Goal: Information Seeking & Learning: Learn about a topic

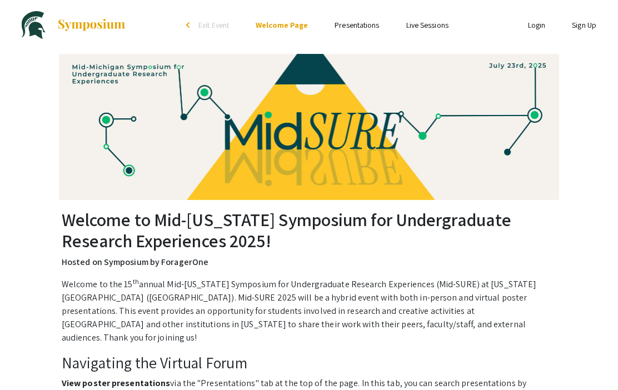
click at [356, 30] on link "Presentations" at bounding box center [356, 25] width 44 height 10
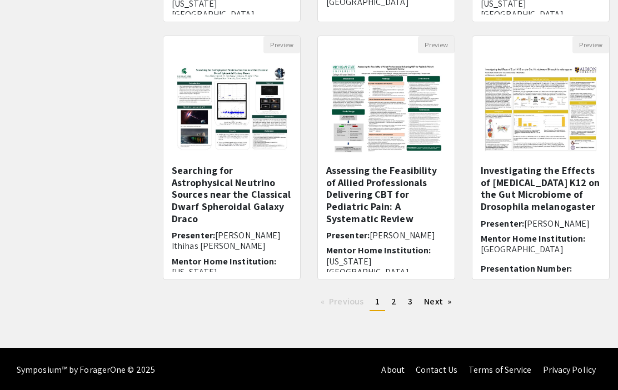
scroll to position [347, 0]
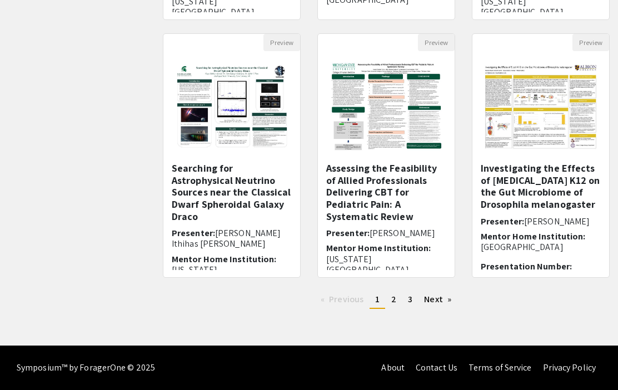
click at [443, 298] on link "Next page" at bounding box center [437, 299] width 38 height 17
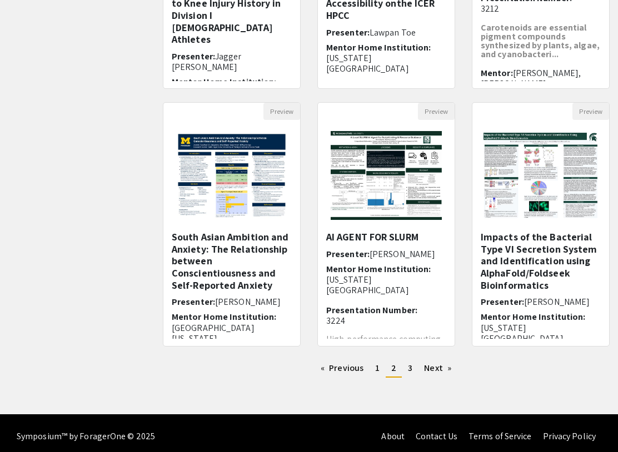
scroll to position [278, 0]
click at [435, 371] on link "Next page" at bounding box center [437, 368] width 38 height 17
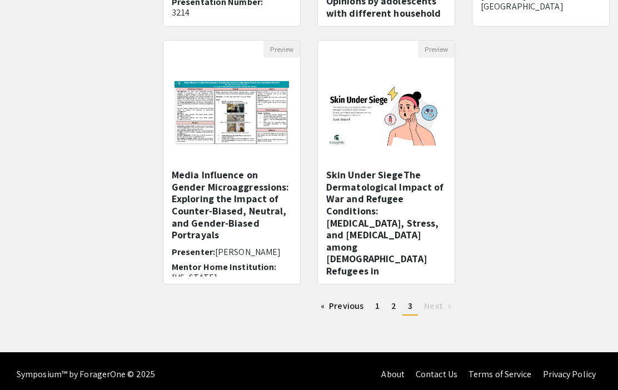
scroll to position [347, 0]
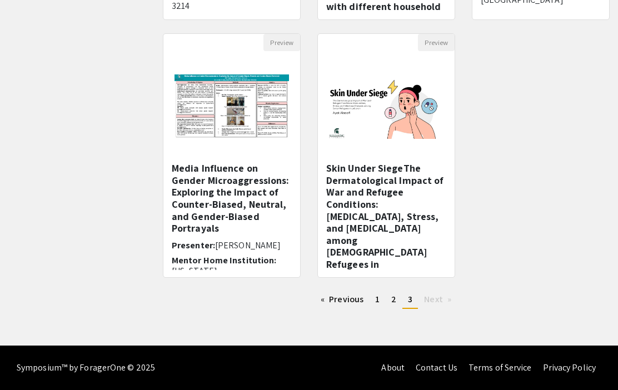
click at [356, 300] on link "Previous page" at bounding box center [342, 299] width 54 height 17
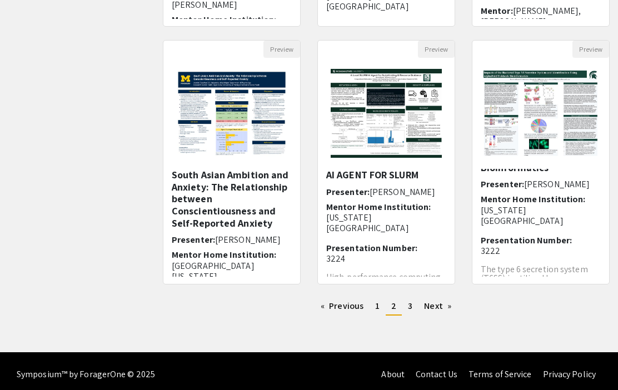
scroll to position [347, 0]
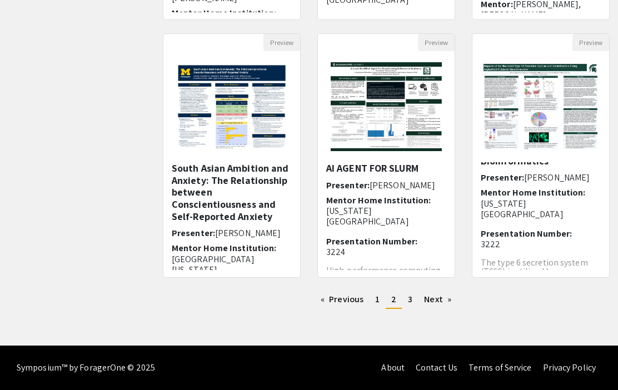
click at [374, 306] on link "page 1" at bounding box center [377, 299] width 16 height 17
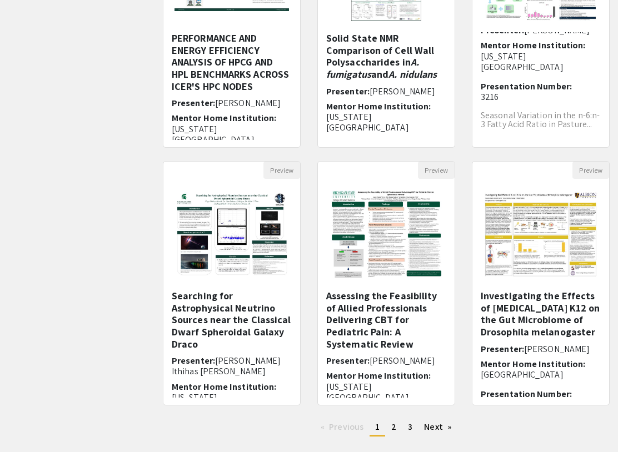
scroll to position [216, 0]
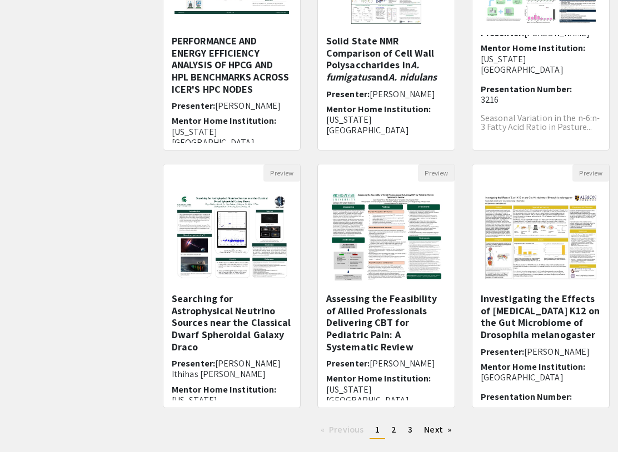
click at [396, 389] on link "page 2" at bounding box center [394, 430] width 16 height 17
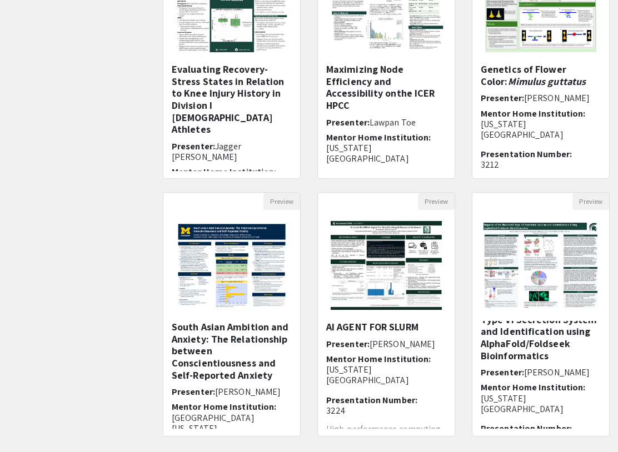
scroll to position [224, 0]
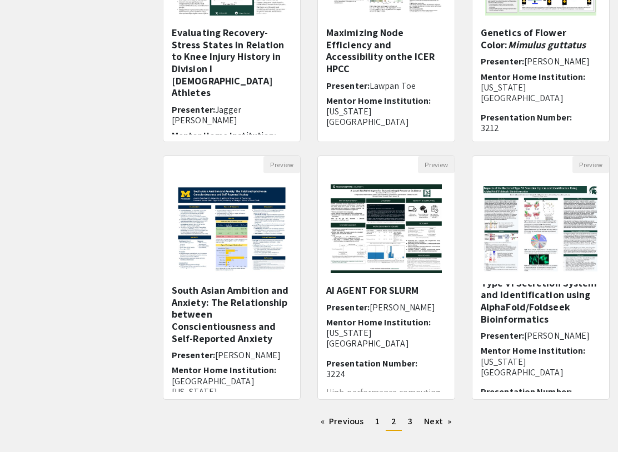
click at [413, 389] on link "page 3" at bounding box center [410, 421] width 16 height 17
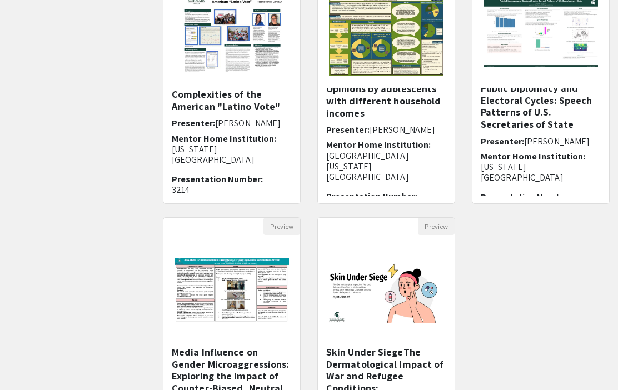
scroll to position [89, 0]
